Goal: Task Accomplishment & Management: Manage account settings

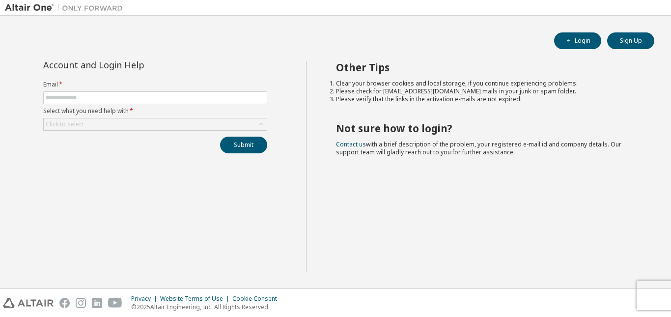
type input "**********"
click at [130, 124] on div "Click to select" at bounding box center [155, 124] width 223 height 12
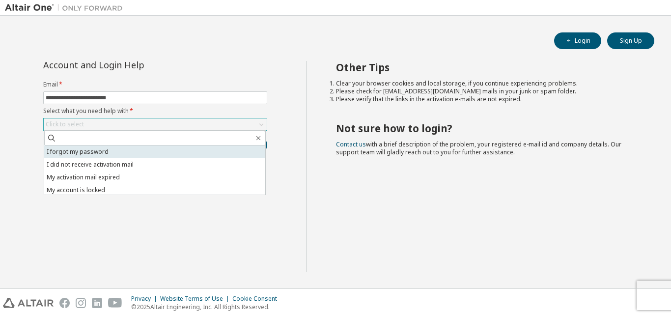
click at [91, 156] on li "I forgot my password" at bounding box center [154, 151] width 221 height 13
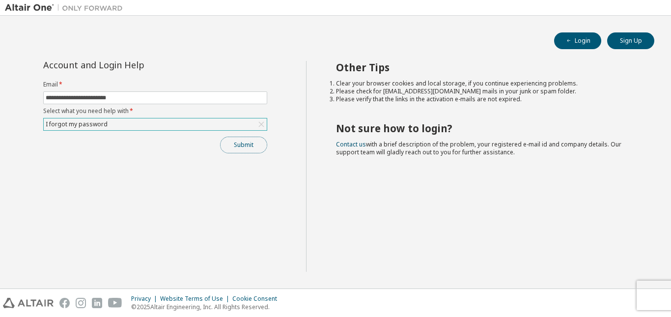
click at [240, 149] on button "Submit" at bounding box center [243, 145] width 47 height 17
click at [249, 143] on button "Submit" at bounding box center [243, 145] width 47 height 17
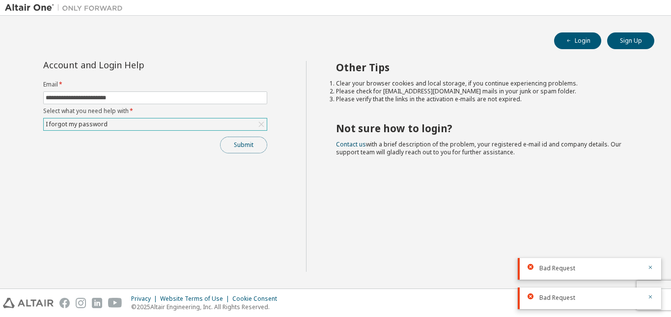
click at [230, 147] on button "Submit" at bounding box center [243, 145] width 47 height 17
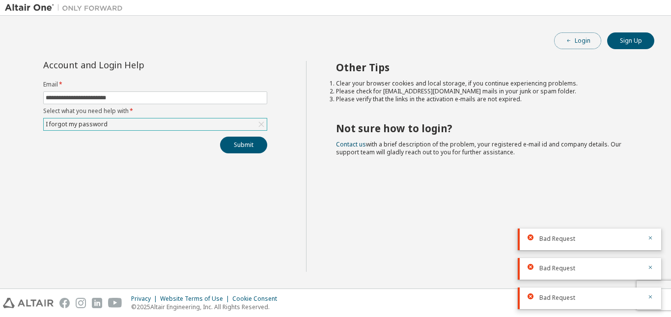
click at [580, 36] on button "Login" at bounding box center [577, 40] width 47 height 17
